Goal: Navigation & Orientation: Find specific page/section

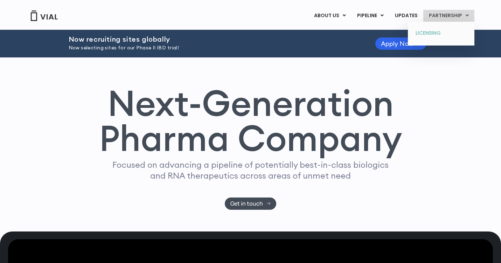
click at [434, 30] on link "LICENSING" at bounding box center [441, 33] width 61 height 11
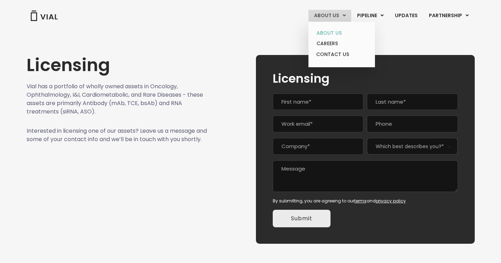
click at [335, 33] on link "ABOUT US" at bounding box center [341, 33] width 61 height 11
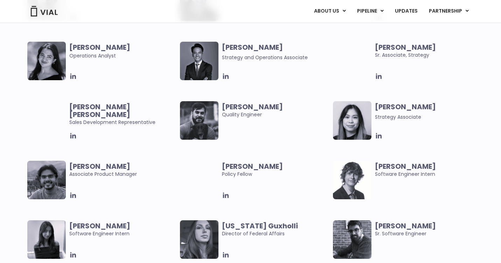
scroll to position [1381, 0]
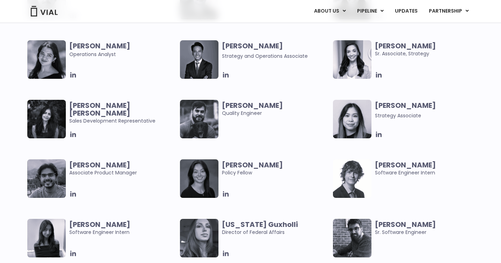
click at [361, 51] on img at bounding box center [352, 59] width 39 height 39
click at [378, 77] on icon at bounding box center [379, 75] width 6 height 6
click at [423, 105] on b "Vanessa Nguyen" at bounding box center [405, 106] width 61 height 10
click at [378, 133] on icon at bounding box center [379, 135] width 8 height 8
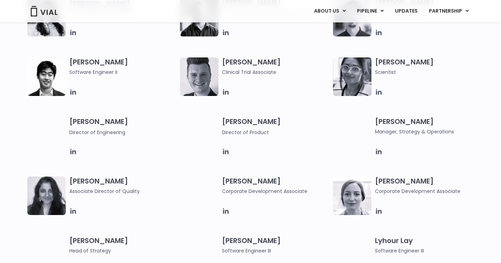
scroll to position [1305, 0]
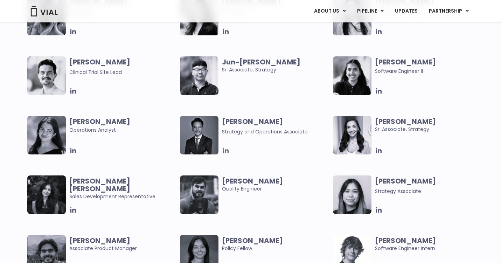
click at [226, 152] on icon at bounding box center [226, 151] width 8 height 8
